Goal: Information Seeking & Learning: Learn about a topic

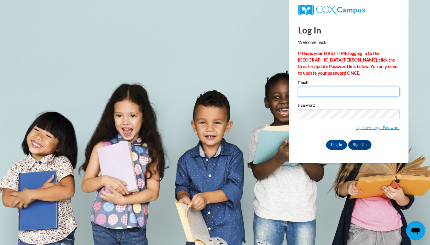
type input "[EMAIL_ADDRESS][DOMAIN_NAME]"
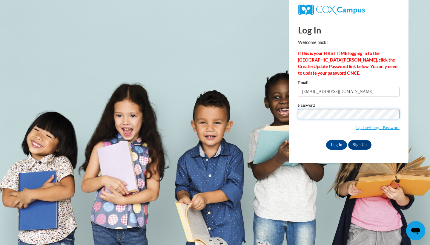
click at [336, 144] on input "Log In" at bounding box center [336, 145] width 21 height 10
click at [329, 143] on input "Log In" at bounding box center [336, 145] width 21 height 10
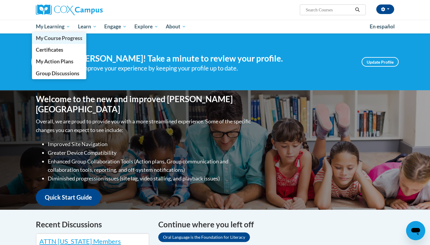
click at [58, 42] on link "My Course Progress" at bounding box center [59, 38] width 54 height 12
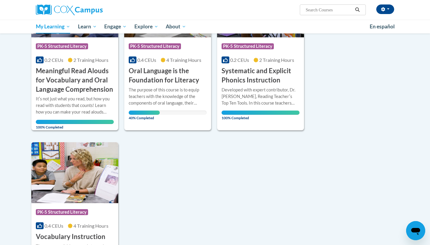
scroll to position [132, 0]
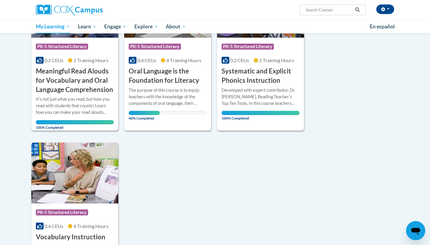
click at [165, 68] on h3 "Oral Language is the Foundation for Literacy" at bounding box center [168, 76] width 78 height 19
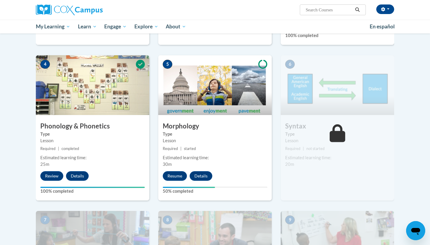
scroll to position [281, 0]
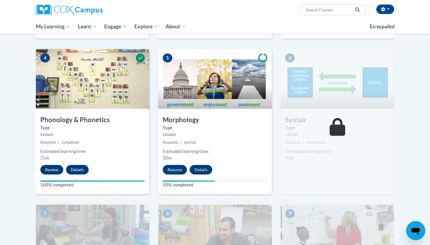
click at [174, 169] on button "Resume" at bounding box center [175, 170] width 24 height 10
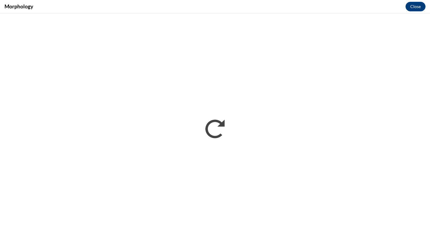
scroll to position [0, 0]
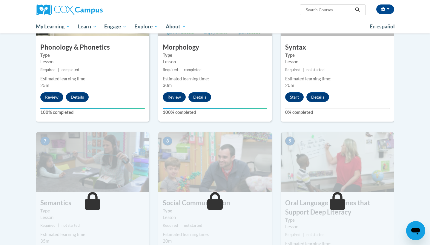
scroll to position [354, 0]
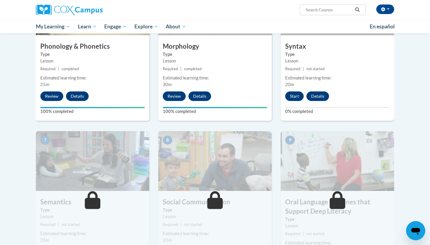
click at [289, 97] on button "Start" at bounding box center [294, 96] width 19 height 10
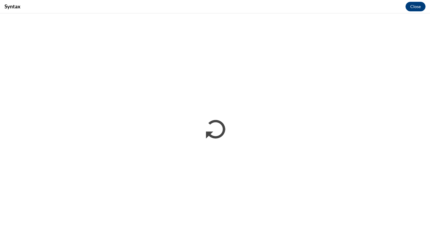
scroll to position [0, 0]
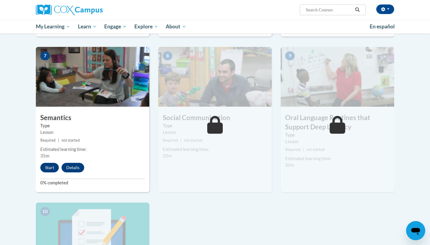
scroll to position [457, 0]
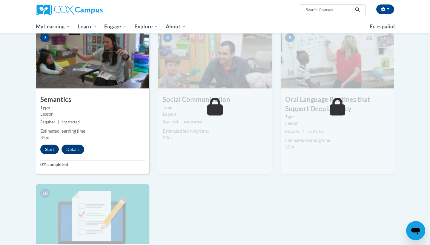
click at [55, 148] on button "Start" at bounding box center [49, 149] width 19 height 10
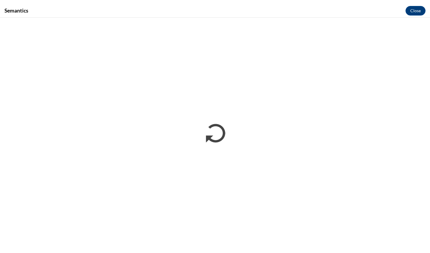
scroll to position [0, 0]
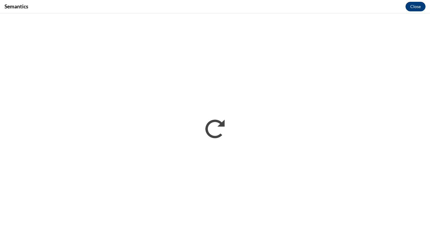
click at [417, 5] on button "Close" at bounding box center [415, 7] width 20 height 10
